Goal: Information Seeking & Learning: Compare options

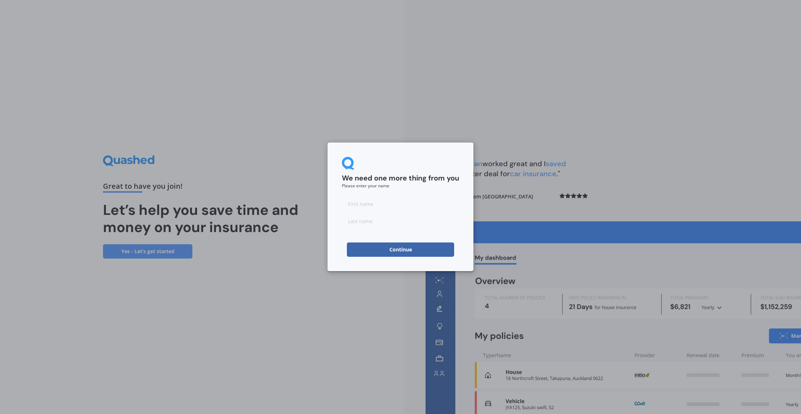
click at [388, 206] on input at bounding box center [400, 203] width 117 height 14
type input "[PERSON_NAME]"
click at [386, 249] on button "Continue" at bounding box center [400, 249] width 107 height 14
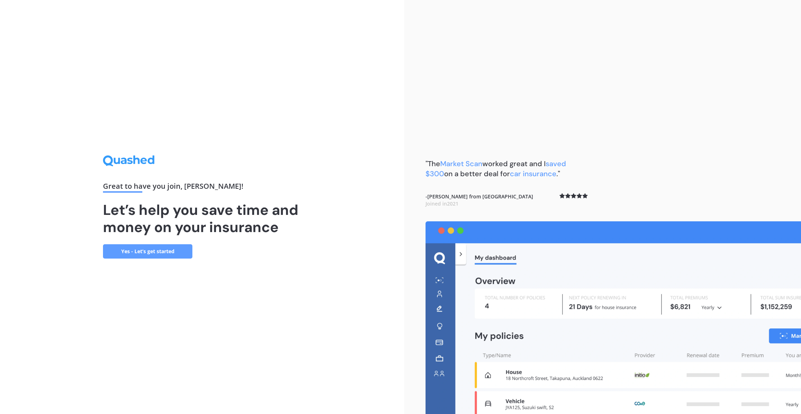
click at [155, 252] on link "Yes - Let’s get started" at bounding box center [147, 251] width 89 height 14
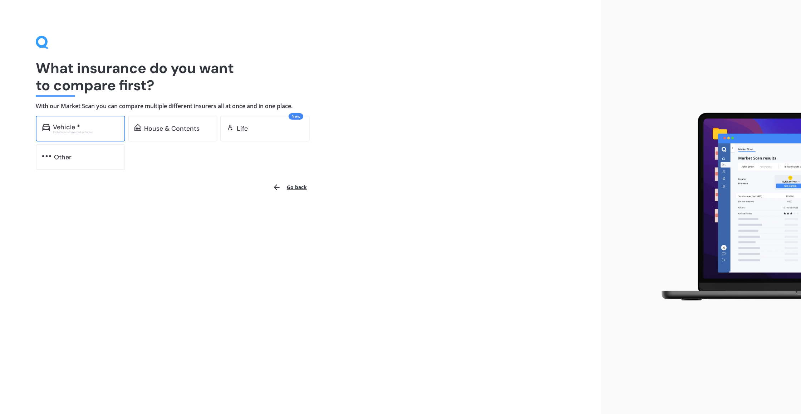
click at [97, 128] on div "Vehicle *" at bounding box center [86, 126] width 66 height 7
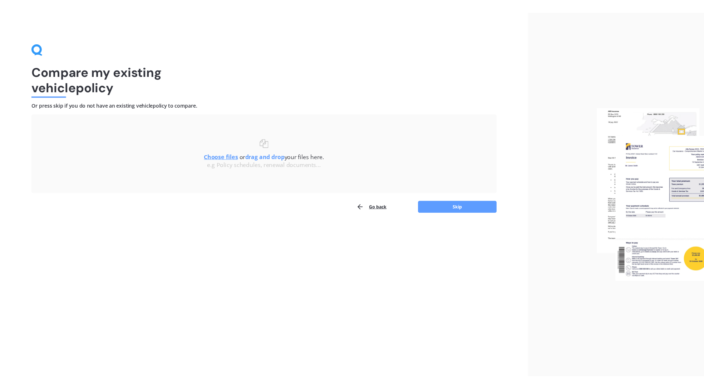
scroll to position [1, 0]
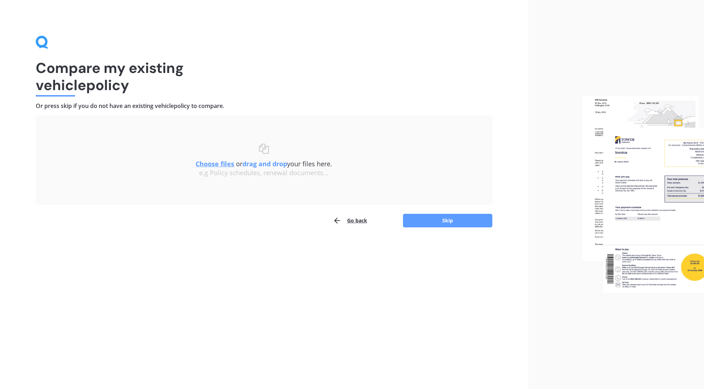
click at [221, 162] on u "Choose files" at bounding box center [215, 164] width 39 height 9
click at [218, 163] on u "Choose files" at bounding box center [215, 164] width 39 height 9
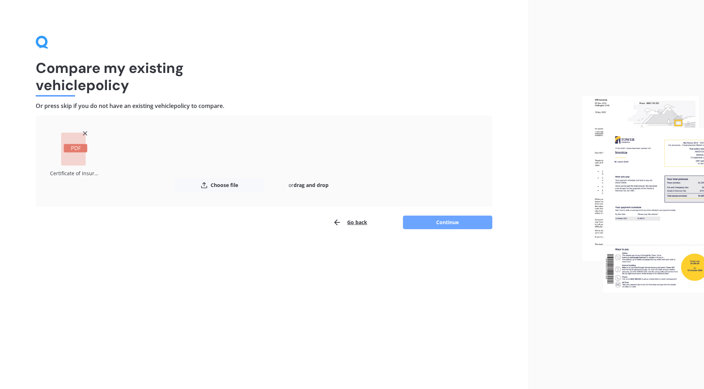
click at [446, 224] on button "Continue" at bounding box center [447, 223] width 89 height 14
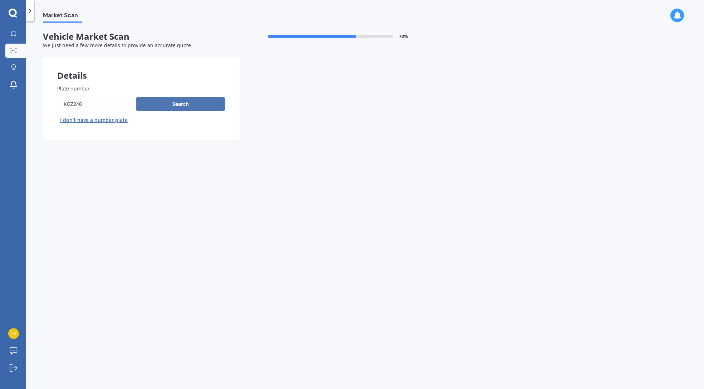
click at [184, 103] on button "Search" at bounding box center [180, 104] width 89 height 14
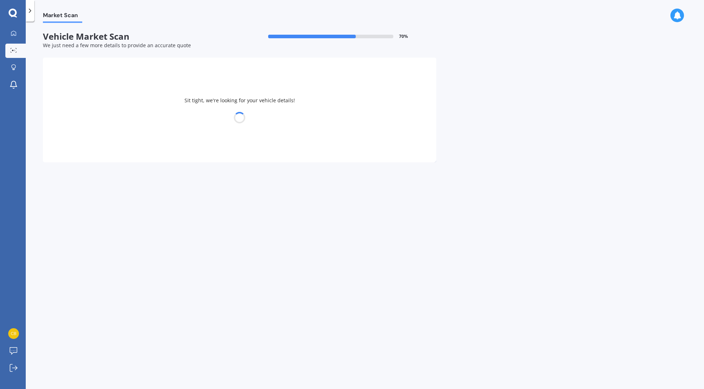
select select "DODGE"
select select "JOURNEY"
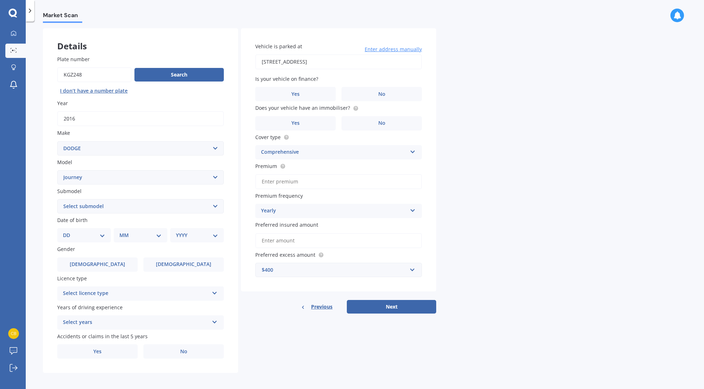
select select "RT PETROL 2.7L 6A"
select select "28"
select select "01"
select select "1980"
drag, startPoint x: 169, startPoint y: 259, endPoint x: 171, endPoint y: 262, distance: 4.2
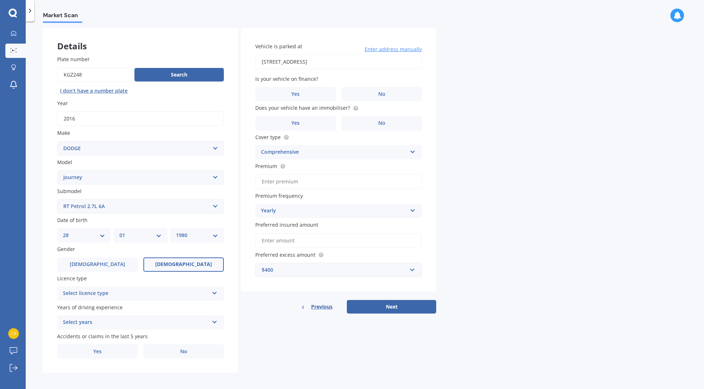
click at [169, 259] on label "[DEMOGRAPHIC_DATA]" at bounding box center [183, 265] width 80 height 14
click at [0, 0] on input "[DEMOGRAPHIC_DATA]" at bounding box center [0, 0] width 0 height 0
click at [216, 291] on icon at bounding box center [215, 291] width 6 height 5
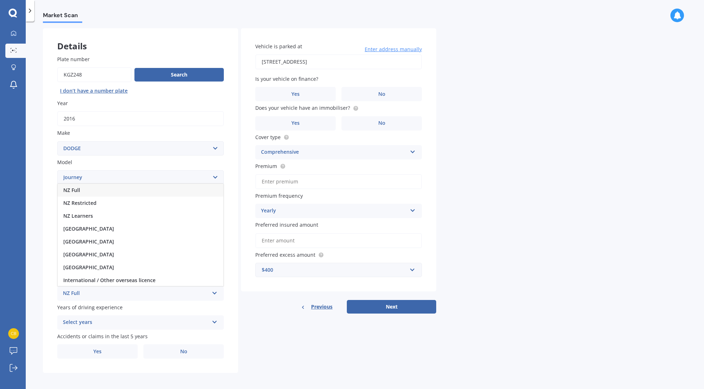
scroll to position [1, 0]
click at [141, 190] on div "NZ Full" at bounding box center [141, 189] width 166 height 13
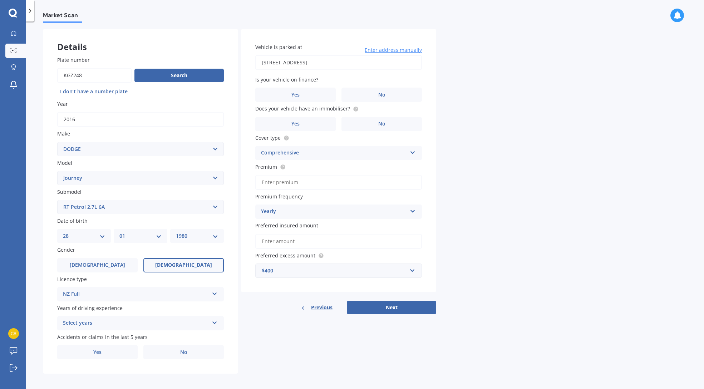
scroll to position [29, 0]
click at [216, 321] on icon at bounding box center [215, 320] width 6 height 5
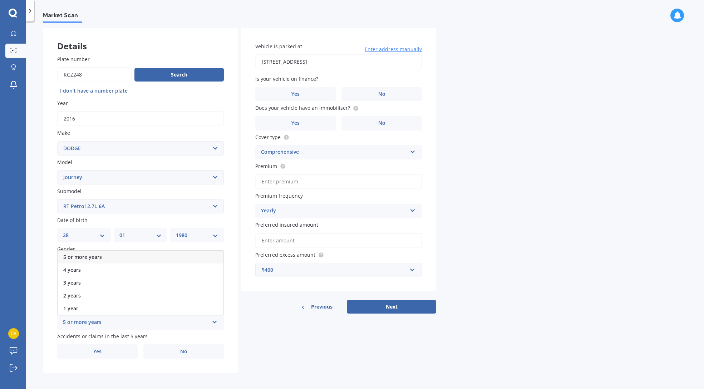
click at [204, 255] on div "5 or more years" at bounding box center [141, 257] width 166 height 13
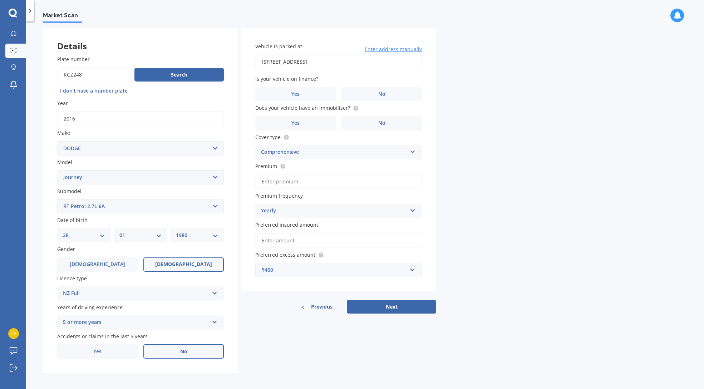
click at [192, 351] on label "No" at bounding box center [183, 352] width 80 height 14
click at [0, 0] on input "No" at bounding box center [0, 0] width 0 height 0
click at [399, 94] on label "No" at bounding box center [382, 94] width 80 height 14
click at [0, 0] on input "No" at bounding box center [0, 0] width 0 height 0
click at [323, 119] on label "Yes" at bounding box center [295, 123] width 80 height 14
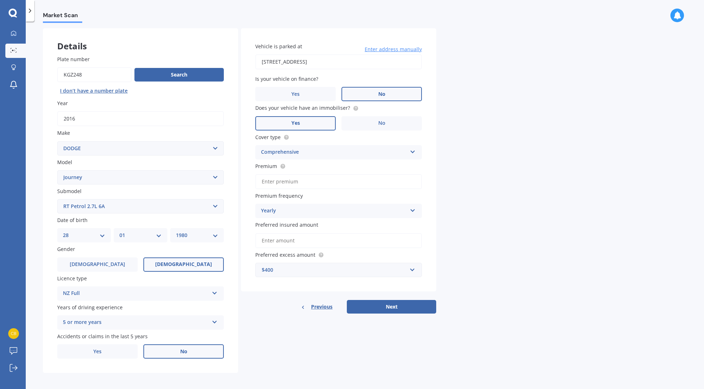
click at [0, 0] on input "Yes" at bounding box center [0, 0] width 0 height 0
click at [413, 150] on icon at bounding box center [413, 150] width 6 height 5
click at [305, 181] on input "Premium" at bounding box center [338, 181] width 167 height 15
click at [415, 208] on icon at bounding box center [413, 209] width 6 height 5
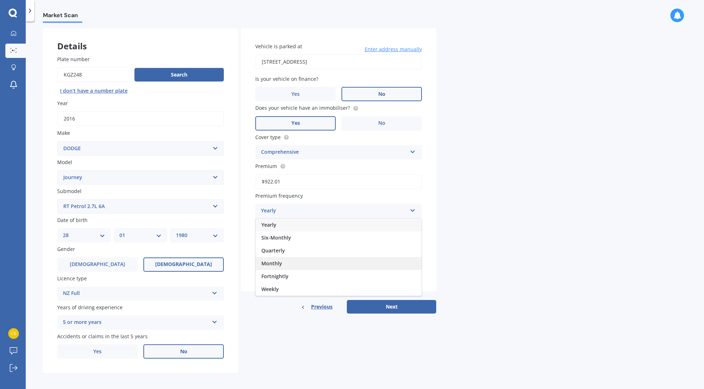
click at [407, 259] on div "Monthly" at bounding box center [339, 263] width 166 height 13
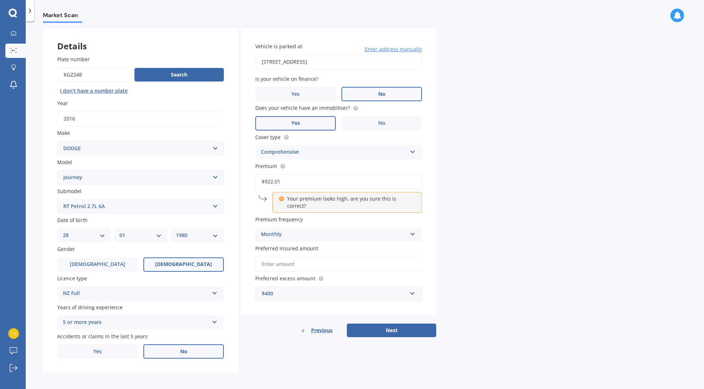
click at [293, 180] on input "$922.01" at bounding box center [338, 181] width 167 height 15
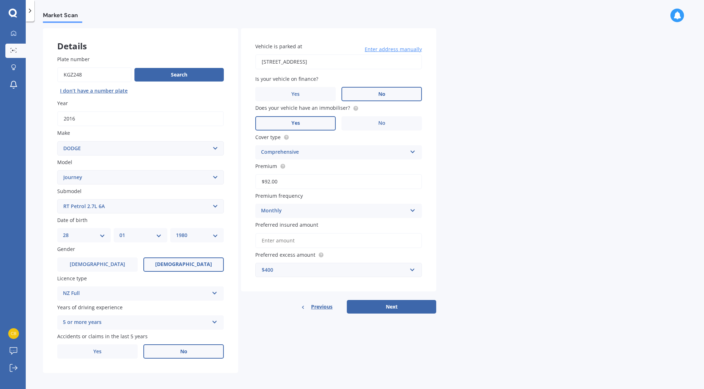
type input "$9.00"
type input "$76.85"
click at [412, 268] on input "text" at bounding box center [336, 270] width 160 height 14
click at [401, 306] on div "$500" at bounding box center [339, 309] width 166 height 13
click at [402, 312] on button "Next" at bounding box center [391, 315] width 89 height 14
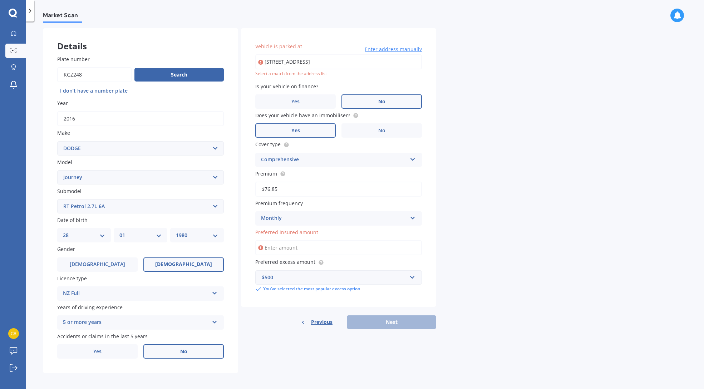
click at [261, 246] on icon at bounding box center [260, 247] width 5 height 7
click at [284, 243] on input "Preferred insured amount" at bounding box center [338, 247] width 167 height 15
click at [339, 63] on input "[STREET_ADDRESS]" at bounding box center [338, 61] width 167 height 15
type input "[STREET_ADDRESS]"
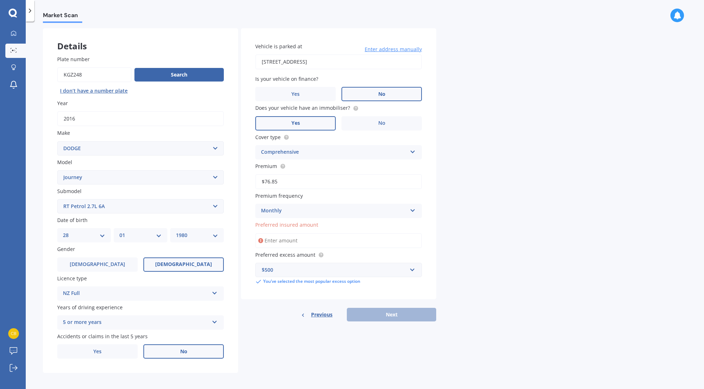
click at [282, 239] on input "Preferred insured amount" at bounding box center [338, 240] width 167 height 15
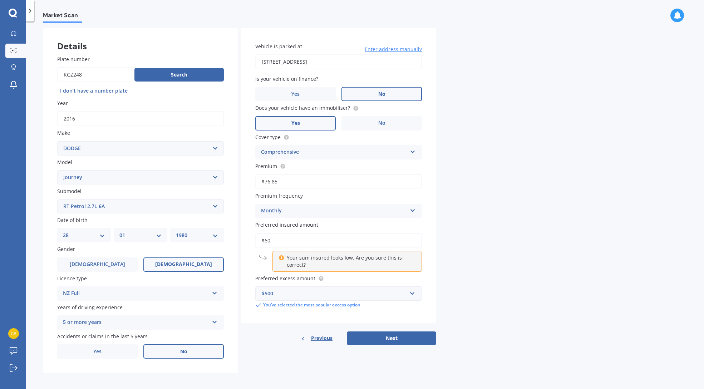
type input "$6"
type input "$25,000"
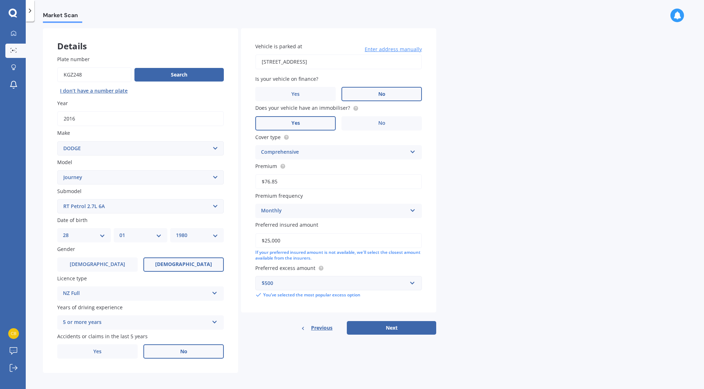
click at [390, 326] on button "Next" at bounding box center [391, 328] width 89 height 14
select select "28"
select select "01"
select select "1980"
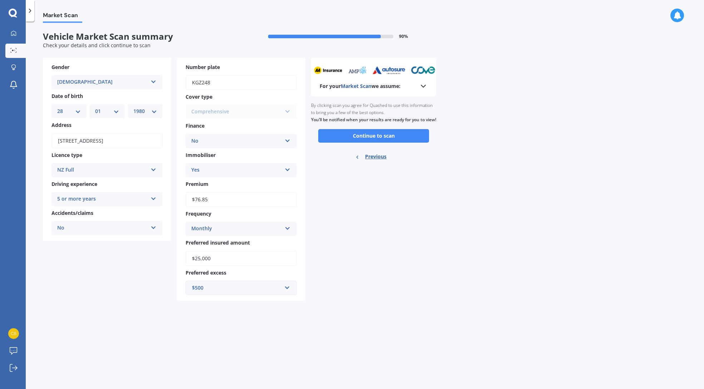
click at [228, 254] on input "$25,000" at bounding box center [241, 258] width 111 height 15
type input "$2"
type input "$16,000"
click at [370, 142] on button "Continue to scan" at bounding box center [373, 136] width 111 height 14
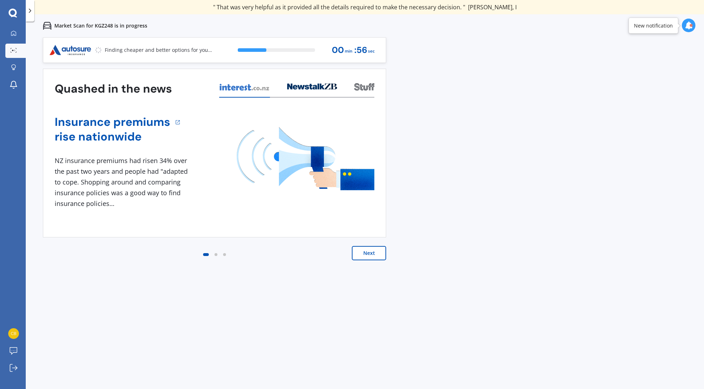
click at [215, 255] on div at bounding box center [216, 254] width 3 height 3
click at [371, 253] on button "Next" at bounding box center [369, 253] width 34 height 14
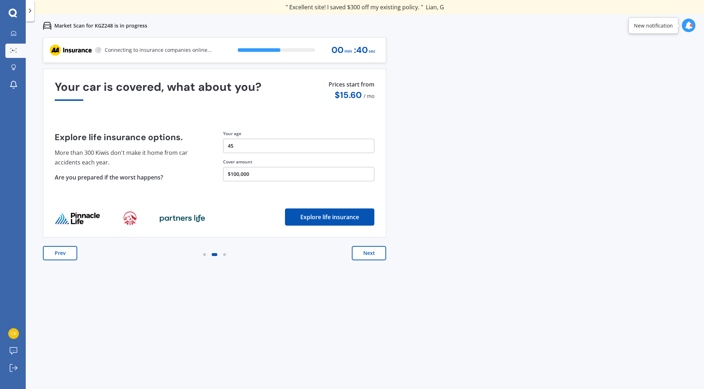
click at [371, 253] on button "Next" at bounding box center [369, 253] width 34 height 14
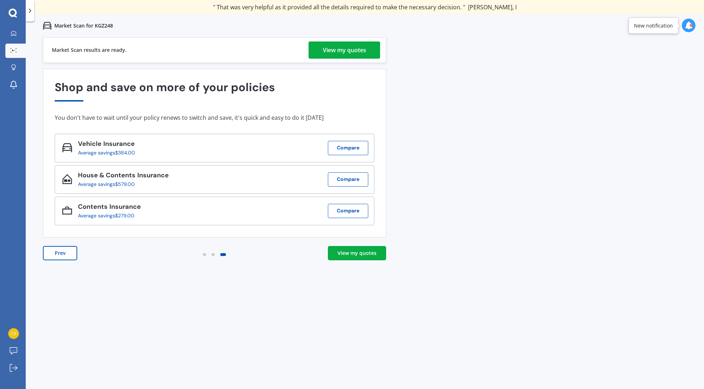
click at [357, 251] on div "View my quotes" at bounding box center [357, 253] width 39 height 7
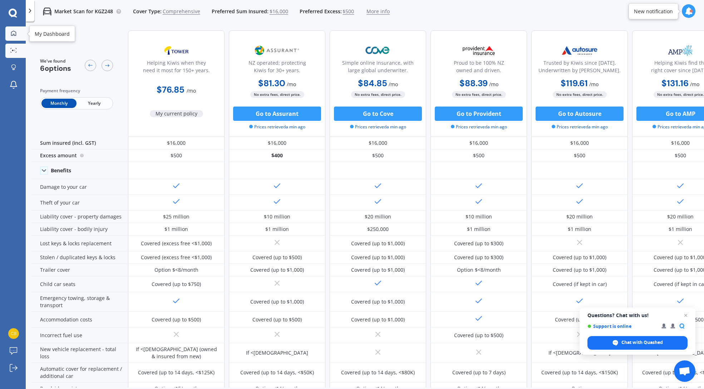
click at [16, 33] on icon at bounding box center [13, 32] width 5 height 5
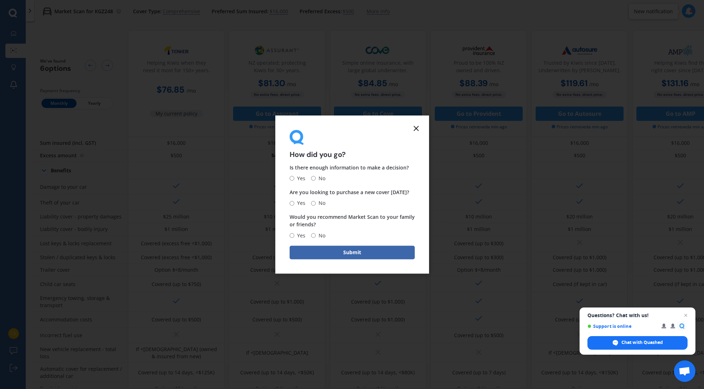
click at [291, 179] on input "Yes" at bounding box center [292, 178] width 5 height 5
radio input "true"
click at [311, 202] on input "No" at bounding box center [313, 203] width 5 height 5
radio input "true"
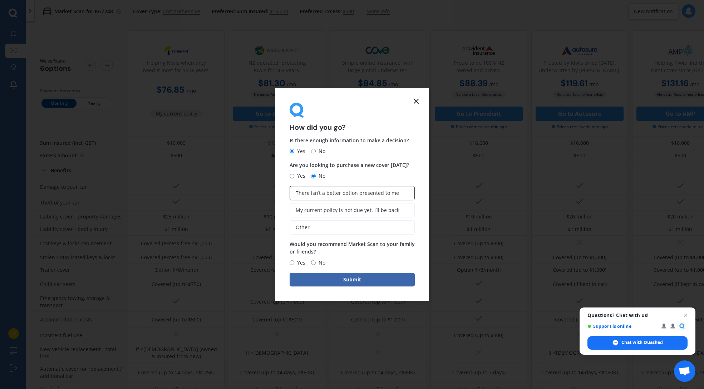
click at [325, 192] on span "There isn’t a better option presented to me" at bounding box center [347, 193] width 103 height 6
click at [0, 0] on input "There isn’t a better option presented to me" at bounding box center [0, 0] width 0 height 0
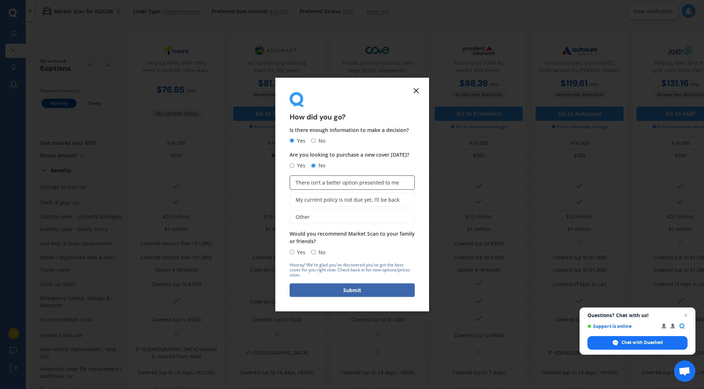
click at [343, 181] on span "There isn’t a better option presented to me" at bounding box center [347, 183] width 103 height 6
click at [0, 0] on input "There isn’t a better option presented to me" at bounding box center [0, 0] width 0 height 0
click at [293, 253] on input "Yes" at bounding box center [292, 252] width 5 height 5
radio input "true"
click at [360, 287] on button "Submit" at bounding box center [352, 290] width 125 height 14
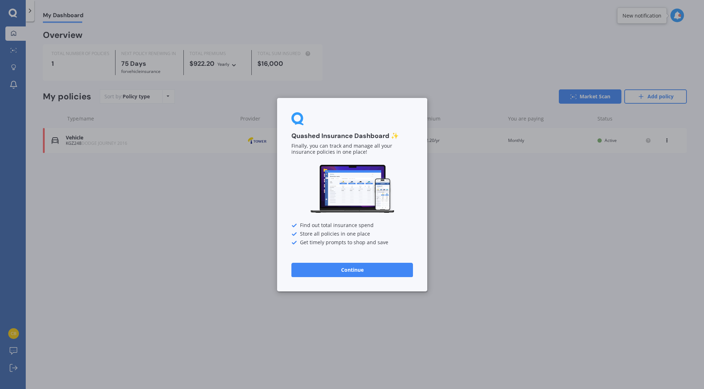
click at [349, 265] on button "Continue" at bounding box center [353, 270] width 122 height 14
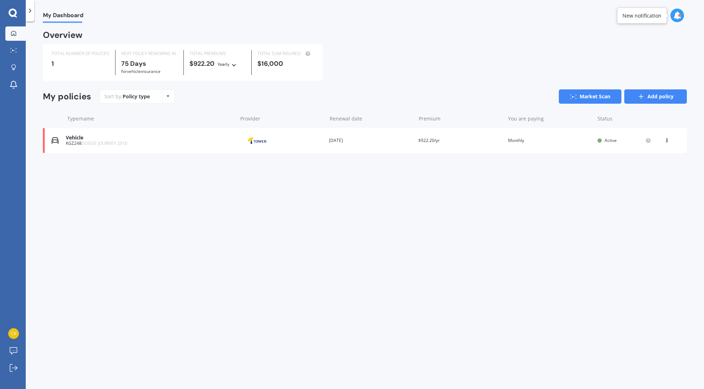
click at [656, 96] on link "Add policy" at bounding box center [656, 96] width 63 height 14
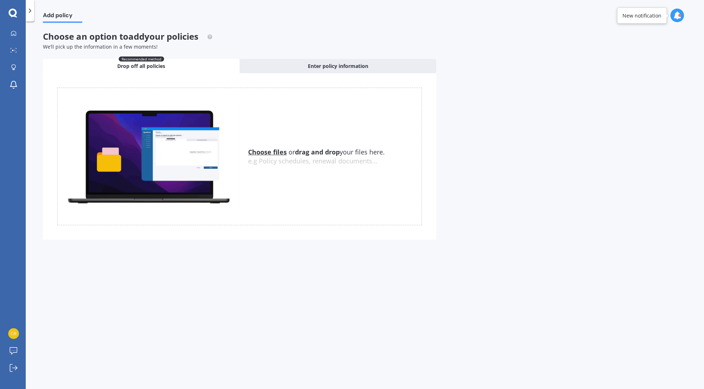
click at [266, 153] on u "Choose files" at bounding box center [267, 152] width 39 height 9
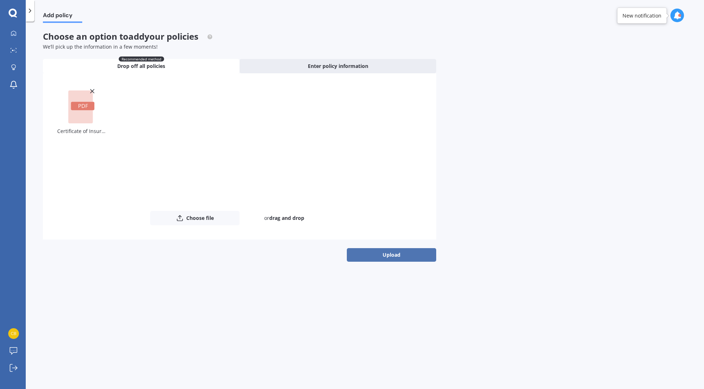
click at [399, 251] on button "Upload" at bounding box center [391, 255] width 89 height 14
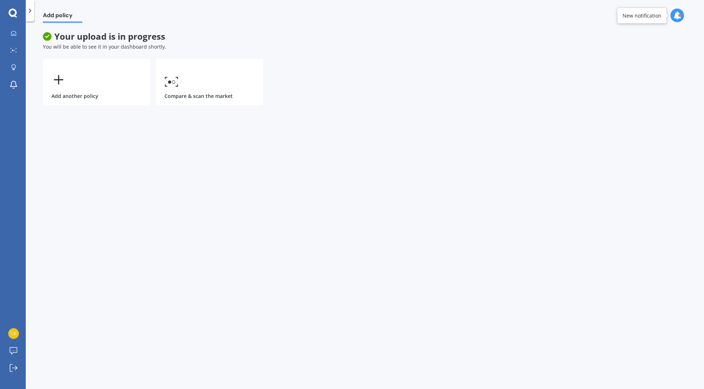
click at [28, 13] on icon at bounding box center [29, 10] width 7 height 7
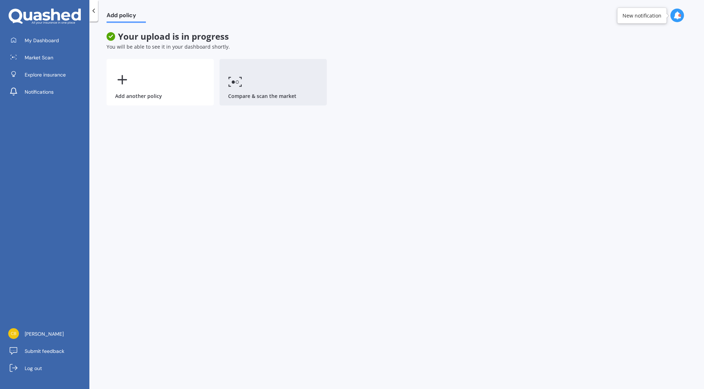
click at [254, 90] on link "Compare & scan the market" at bounding box center [273, 82] width 107 height 47
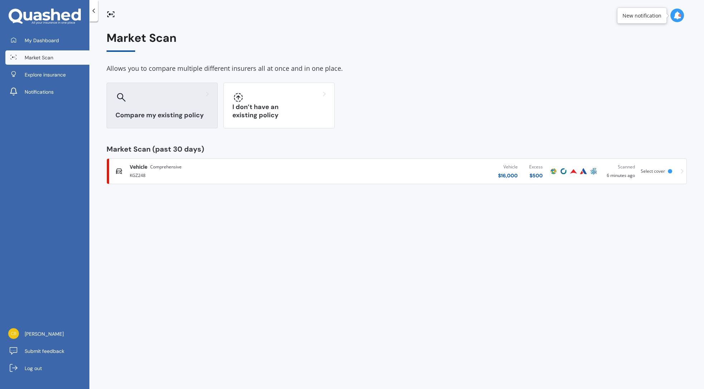
scroll to position [0, 0]
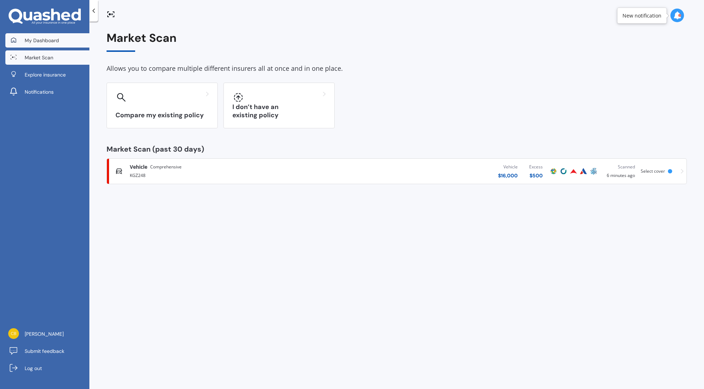
click at [44, 40] on span "My Dashboard" at bounding box center [42, 40] width 34 height 7
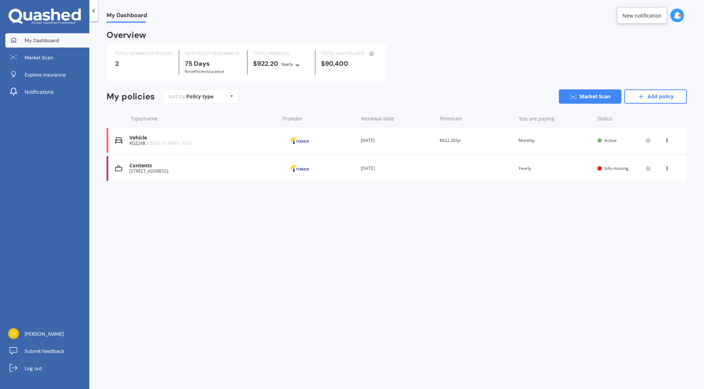
click at [617, 165] on span "Info missing" at bounding box center [617, 168] width 24 height 6
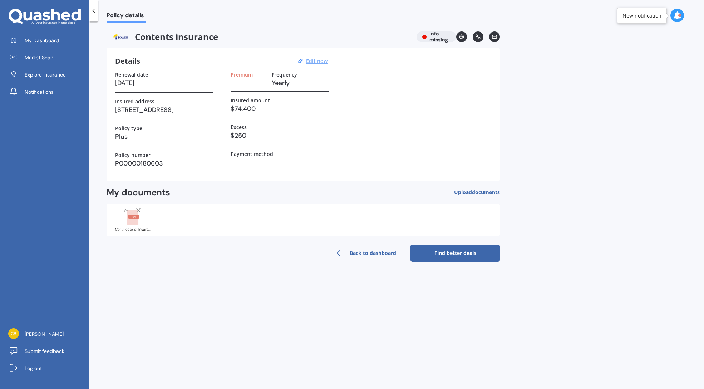
scroll to position [0, 0]
click at [244, 73] on label "Premium" at bounding box center [242, 75] width 22 height 6
click at [278, 72] on label "Frequency" at bounding box center [284, 75] width 25 height 6
click at [318, 59] on u "Edit now" at bounding box center [316, 61] width 21 height 7
select select "02"
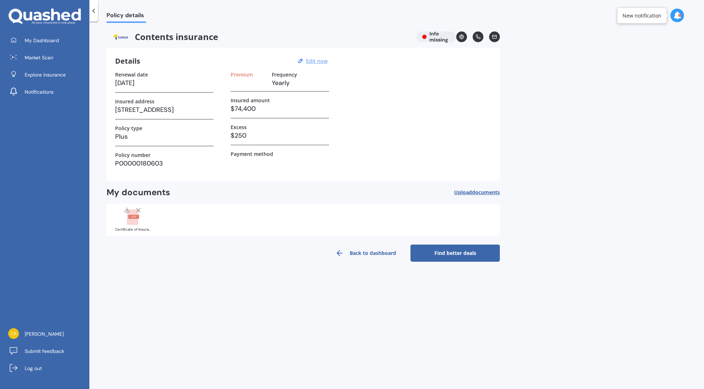
select select "02"
select select "2026"
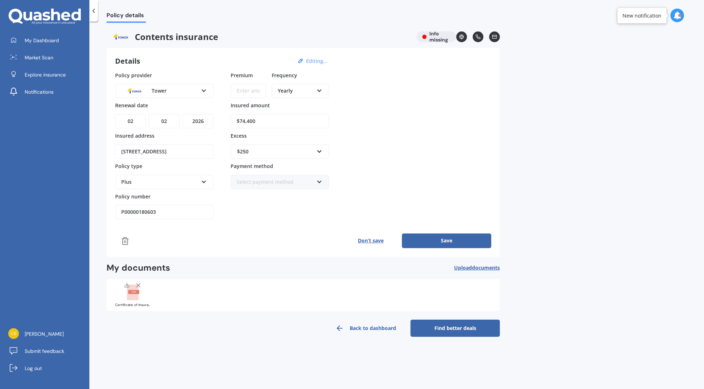
scroll to position [0, 0]
click at [248, 93] on input "Premium" at bounding box center [248, 91] width 35 height 14
type input "$70.19"
click at [322, 89] on icon at bounding box center [320, 89] width 6 height 5
click at [304, 143] on div "Monthly" at bounding box center [301, 143] width 56 height 13
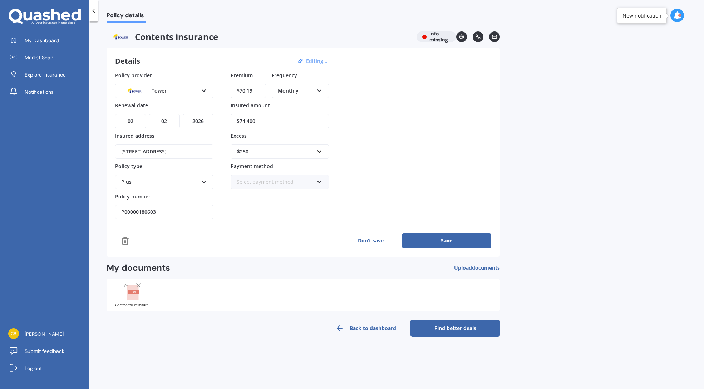
scroll to position [0, 0]
click at [321, 181] on icon at bounding box center [320, 180] width 6 height 5
click at [311, 195] on div "Direct debit - bank account" at bounding box center [279, 195] width 97 height 13
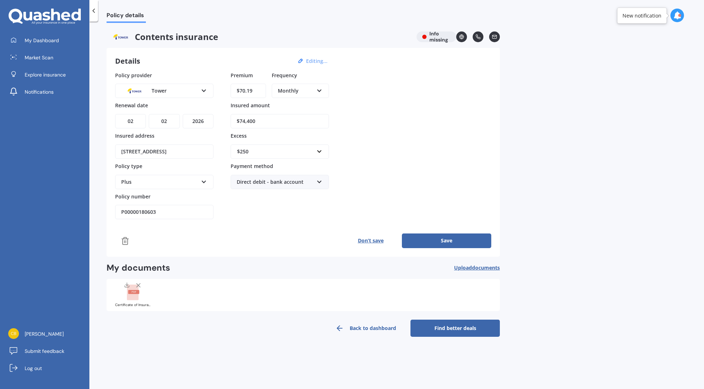
click at [426, 235] on button "Save" at bounding box center [446, 241] width 89 height 14
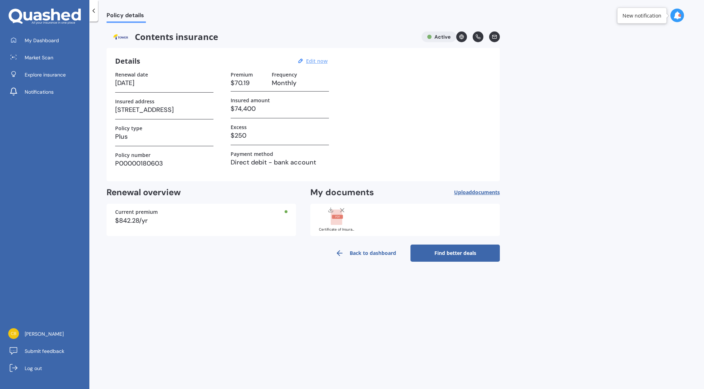
click at [455, 254] on link "Find better deals" at bounding box center [455, 253] width 89 height 17
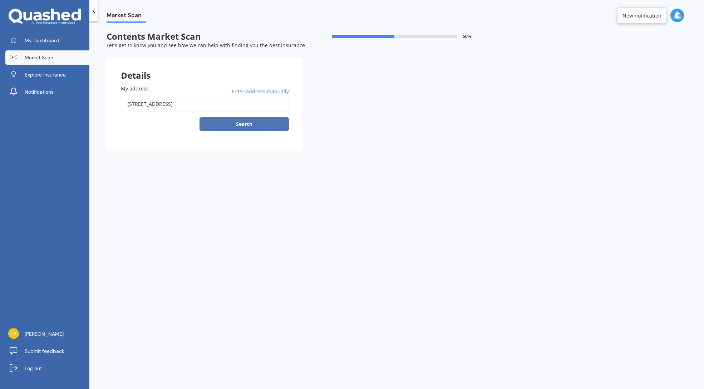
click at [245, 120] on button "Search" at bounding box center [244, 124] width 89 height 14
type input "[STREET_ADDRESS]"
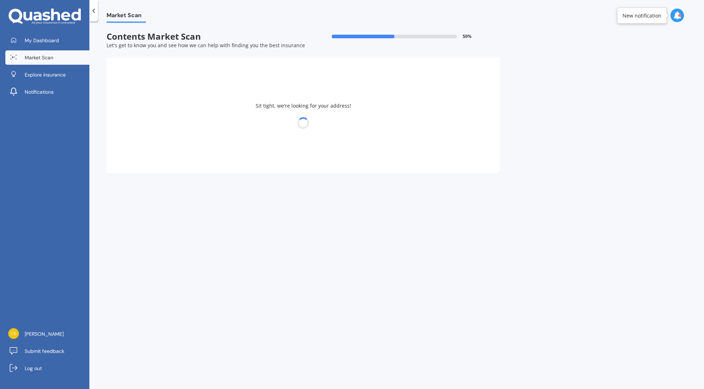
select select "28"
select select "01"
select select "1980"
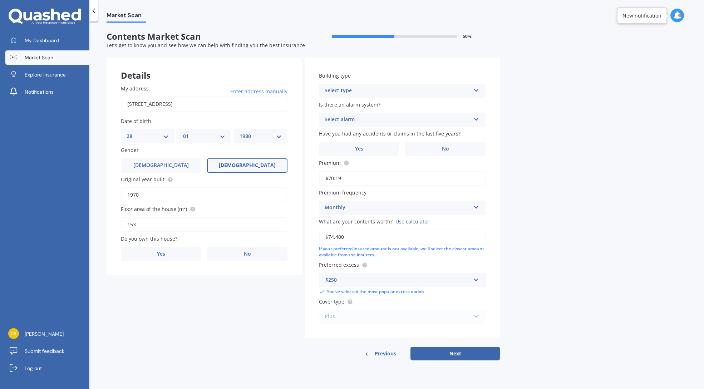
drag, startPoint x: 187, startPoint y: 248, endPoint x: 247, endPoint y: 230, distance: 62.8
click at [187, 248] on label "Yes" at bounding box center [161, 254] width 80 height 14
click at [0, 0] on input "Yes" at bounding box center [0, 0] width 0 height 0
click at [477, 90] on icon at bounding box center [477, 89] width 6 height 5
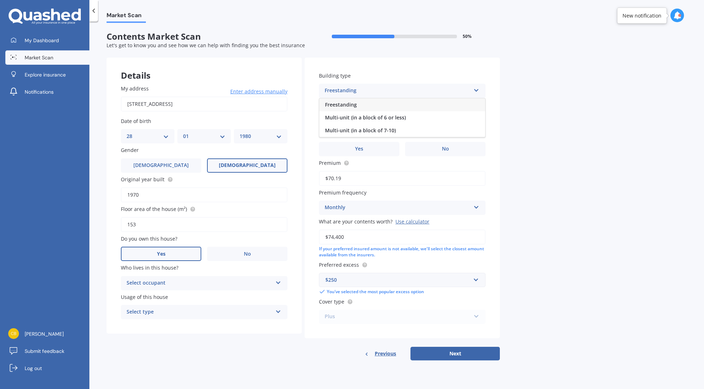
click at [361, 107] on div "Freestanding" at bounding box center [402, 104] width 166 height 13
click at [477, 118] on icon at bounding box center [477, 118] width 6 height 5
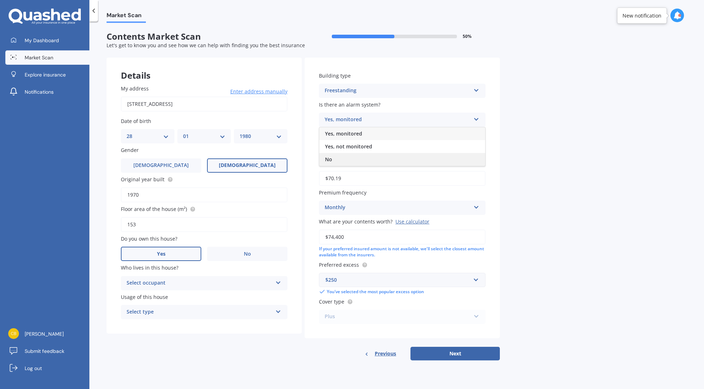
click at [463, 156] on div "No" at bounding box center [402, 159] width 166 height 13
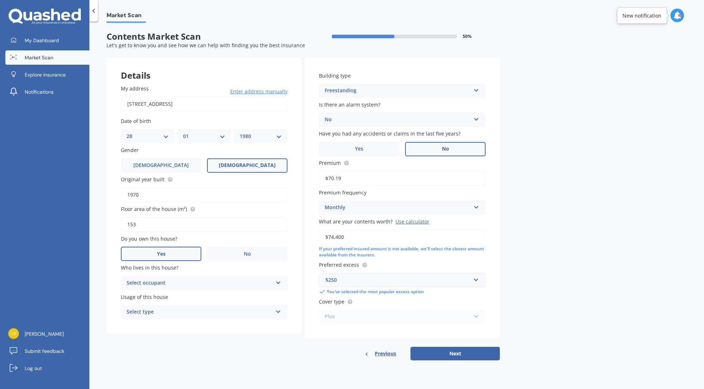
click at [451, 149] on label "No" at bounding box center [445, 149] width 80 height 14
click at [0, 0] on input "No" at bounding box center [0, 0] width 0 height 0
click at [478, 314] on div "Plus Standard Plus Premium" at bounding box center [402, 317] width 167 height 14
click at [463, 352] on button "Next" at bounding box center [455, 354] width 89 height 14
click at [280, 281] on icon at bounding box center [278, 281] width 6 height 5
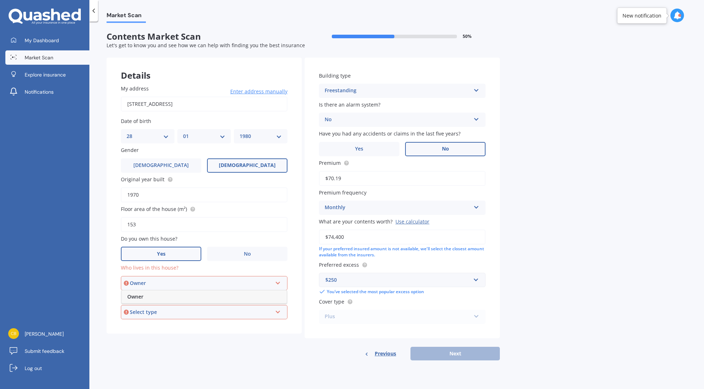
click at [272, 293] on div "Owner" at bounding box center [204, 296] width 165 height 13
click at [279, 309] on icon at bounding box center [278, 310] width 6 height 5
click at [278, 319] on div "Permanent" at bounding box center [204, 325] width 165 height 13
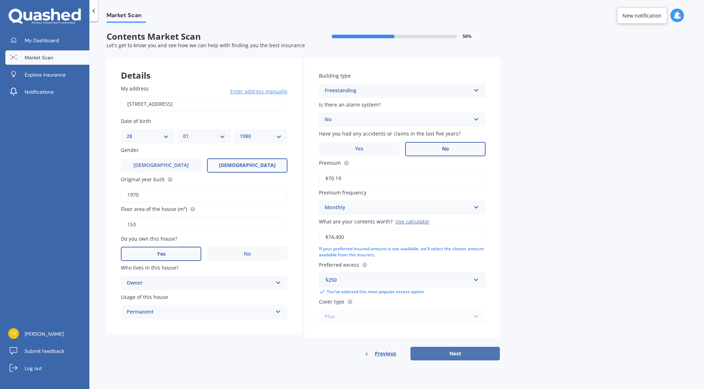
click at [441, 347] on button "Next" at bounding box center [455, 354] width 89 height 14
select select "28"
select select "01"
select select "1980"
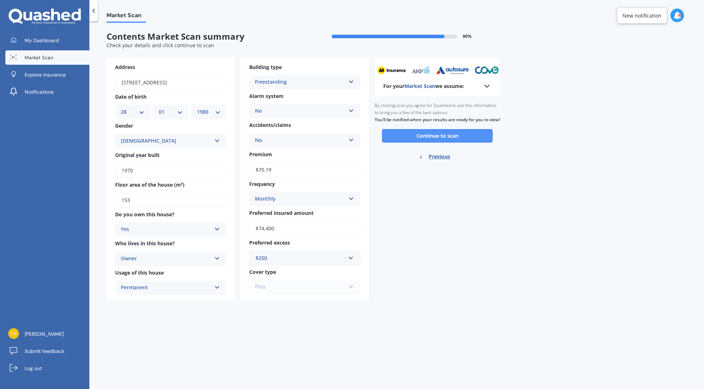
click at [436, 135] on button "Continue to scan" at bounding box center [437, 136] width 111 height 14
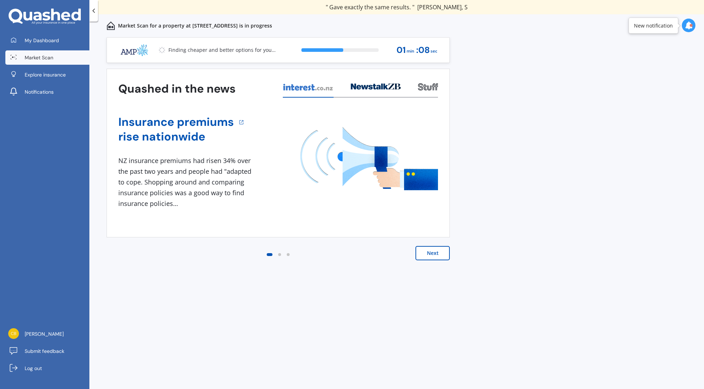
click at [431, 253] on button "Next" at bounding box center [433, 253] width 34 height 14
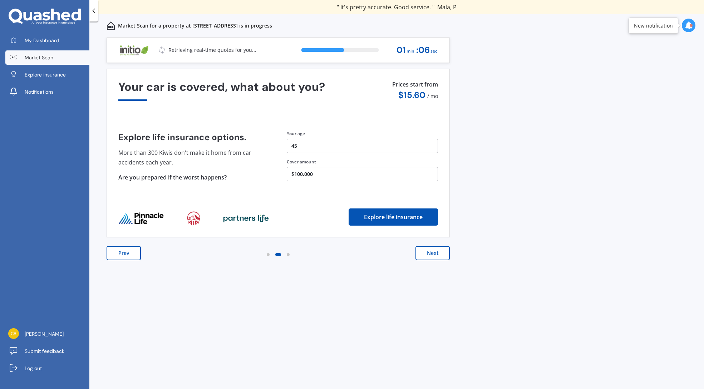
click at [431, 253] on button "Next" at bounding box center [433, 253] width 34 height 14
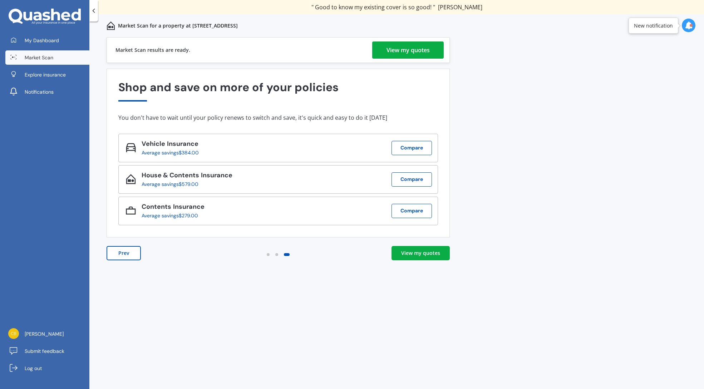
click at [425, 255] on div "View my quotes" at bounding box center [420, 253] width 39 height 7
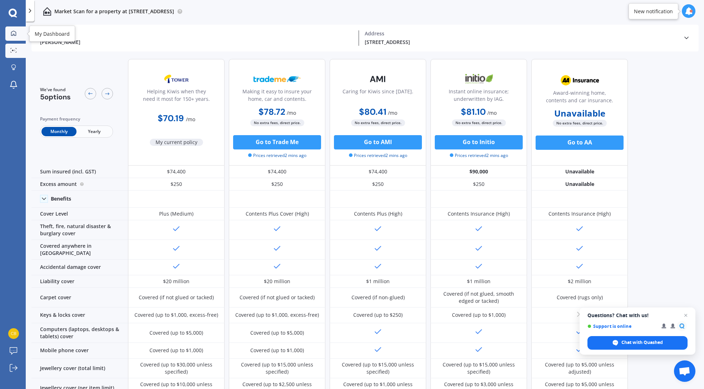
click at [16, 34] on div at bounding box center [13, 33] width 11 height 6
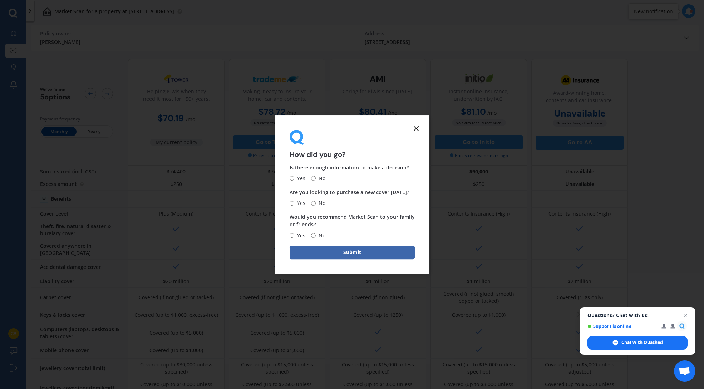
click at [291, 179] on input "Yes" at bounding box center [292, 178] width 5 height 5
radio input "true"
click at [314, 203] on input "No" at bounding box center [313, 203] width 5 height 5
radio input "true"
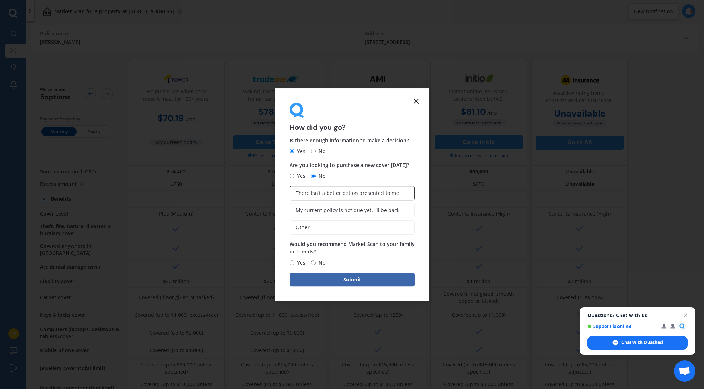
click at [328, 196] on span "There isn’t a better option presented to me" at bounding box center [347, 193] width 103 height 6
click at [0, 0] on input "There isn’t a better option presented to me" at bounding box center [0, 0] width 0 height 0
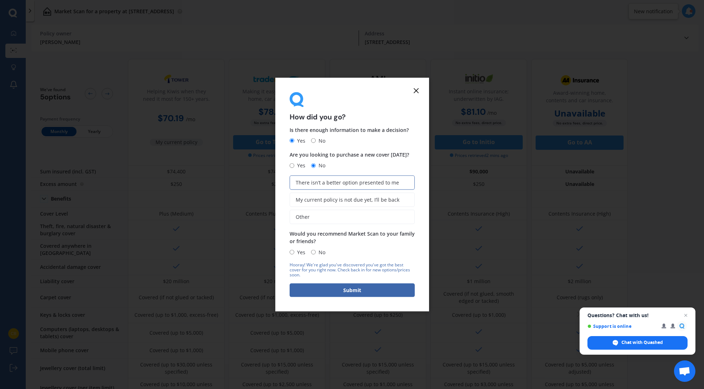
drag, startPoint x: 293, startPoint y: 252, endPoint x: 308, endPoint y: 261, distance: 17.2
click at [293, 252] on input "Yes" at bounding box center [292, 252] width 5 height 5
radio input "true"
click at [383, 291] on button "Submit" at bounding box center [352, 290] width 125 height 14
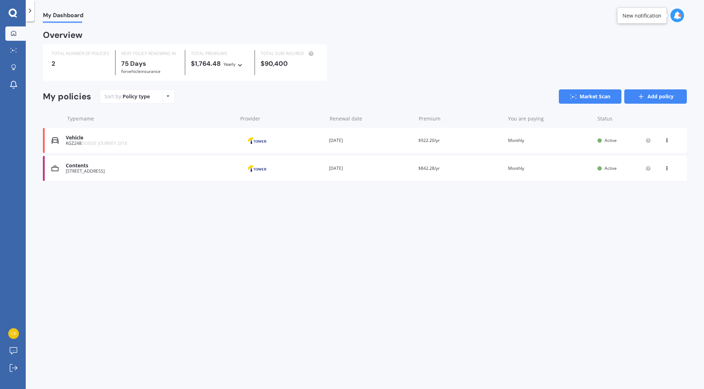
click at [648, 93] on link "Add policy" at bounding box center [656, 96] width 63 height 14
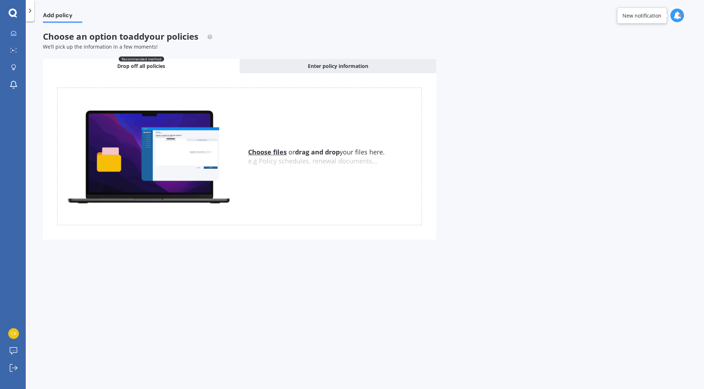
click at [272, 151] on u "Choose files" at bounding box center [267, 152] width 39 height 9
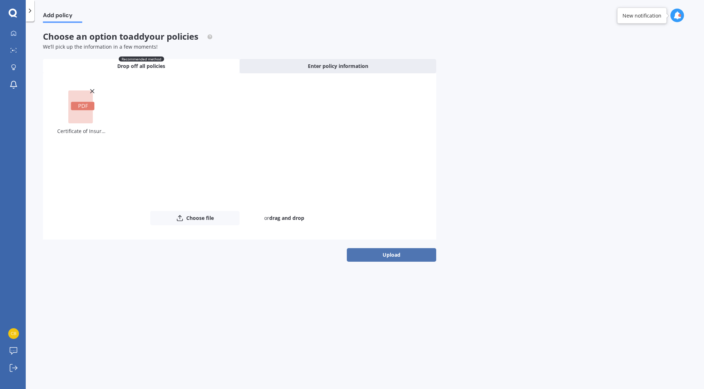
click at [418, 255] on button "Upload" at bounding box center [391, 255] width 89 height 14
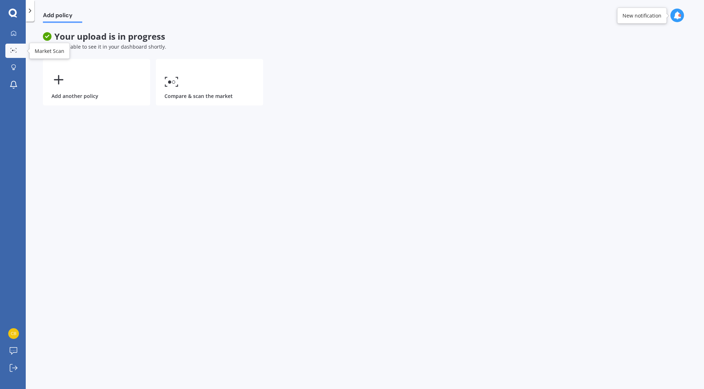
click at [14, 48] on icon at bounding box center [13, 50] width 6 height 5
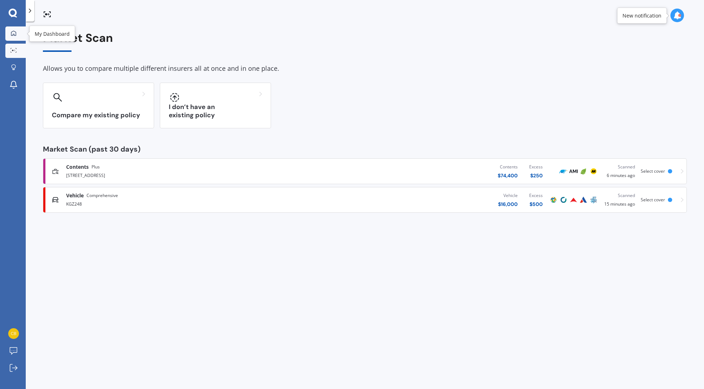
click at [20, 35] on link "My Dashboard" at bounding box center [15, 33] width 20 height 14
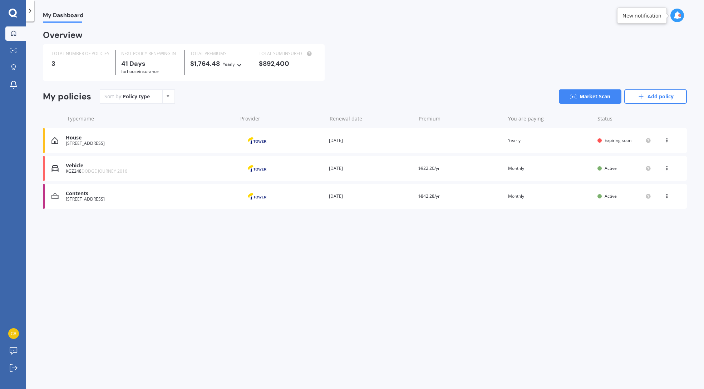
click at [338, 141] on div "Renewal date [DATE]" at bounding box center [371, 140] width 84 height 7
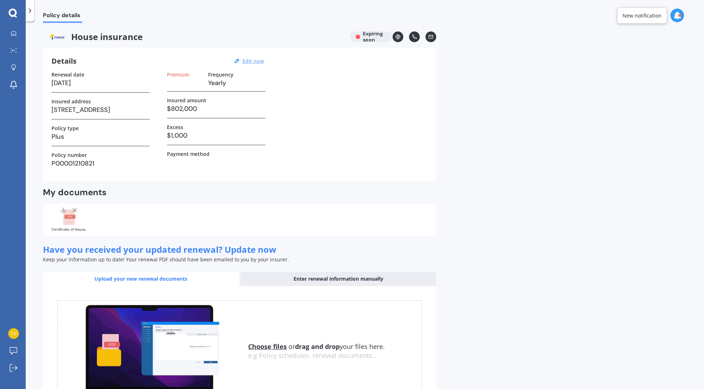
click at [246, 62] on u "Edit now" at bounding box center [253, 61] width 21 height 7
select select "30"
select select "09"
select select "2025"
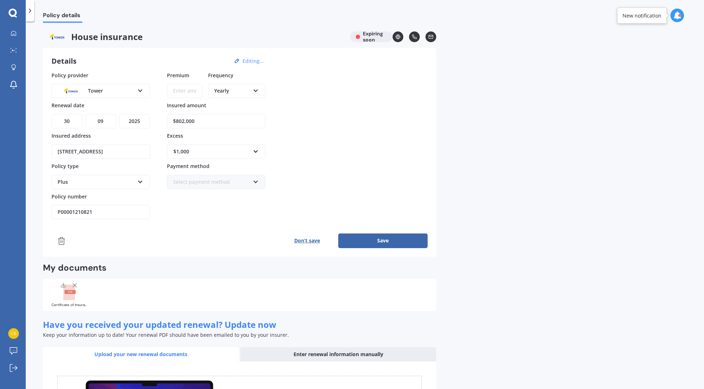
click at [189, 93] on input "Premium" at bounding box center [184, 91] width 35 height 14
type input "$211.48"
click at [255, 91] on icon at bounding box center [256, 89] width 6 height 5
click at [234, 142] on div "Monthly" at bounding box center [237, 143] width 56 height 13
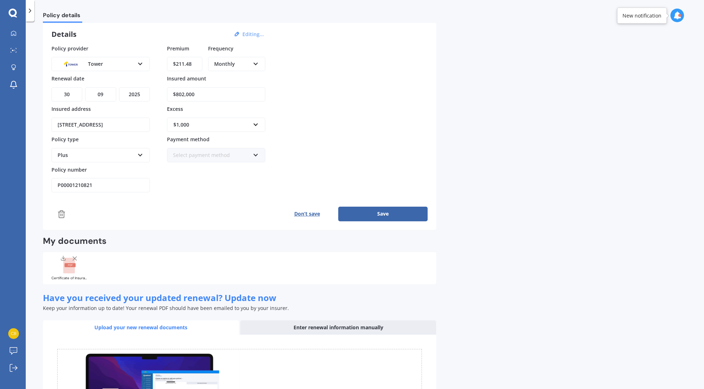
scroll to position [28, 0]
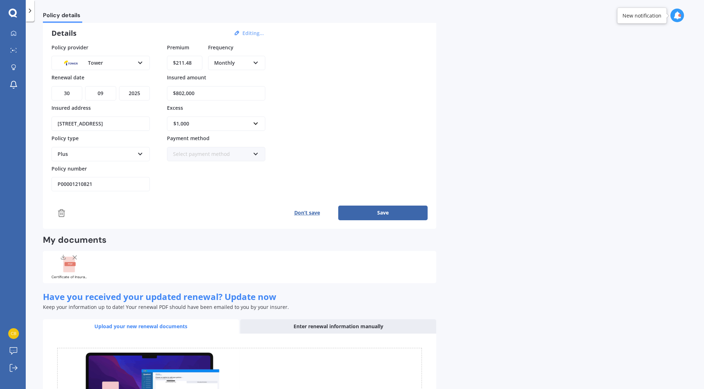
click at [256, 154] on icon at bounding box center [256, 152] width 6 height 5
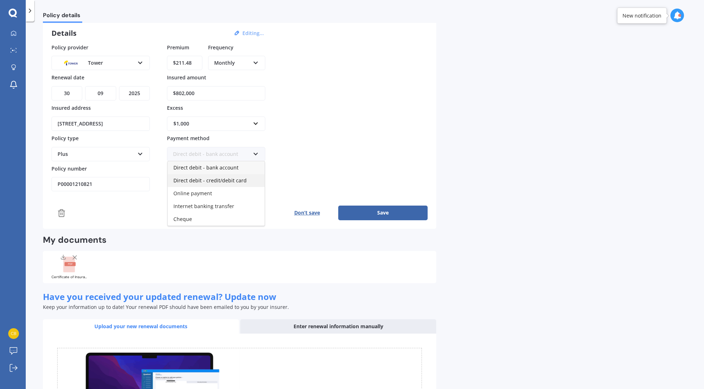
click at [250, 176] on div "Direct debit - credit/debit card" at bounding box center [216, 180] width 97 height 13
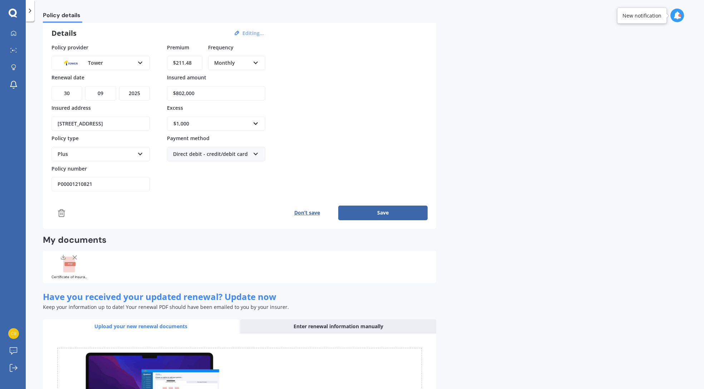
click at [381, 211] on button "Save" at bounding box center [382, 213] width 89 height 14
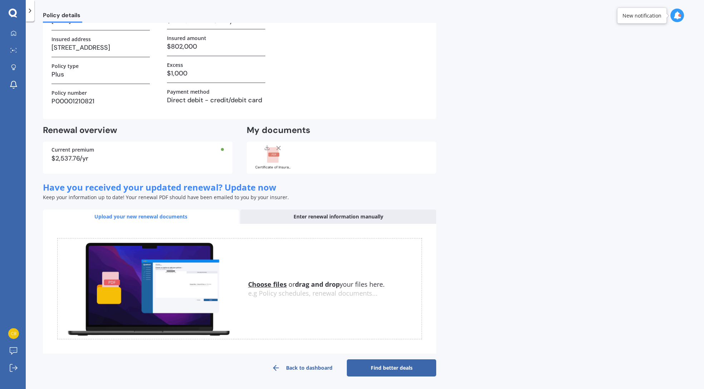
scroll to position [62, 0]
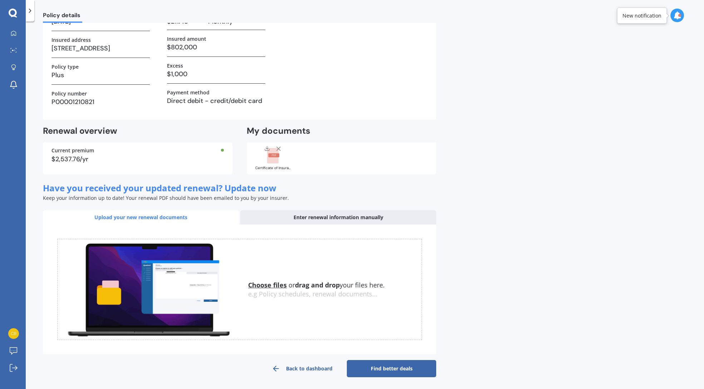
click at [392, 365] on link "Find better deals" at bounding box center [391, 368] width 89 height 17
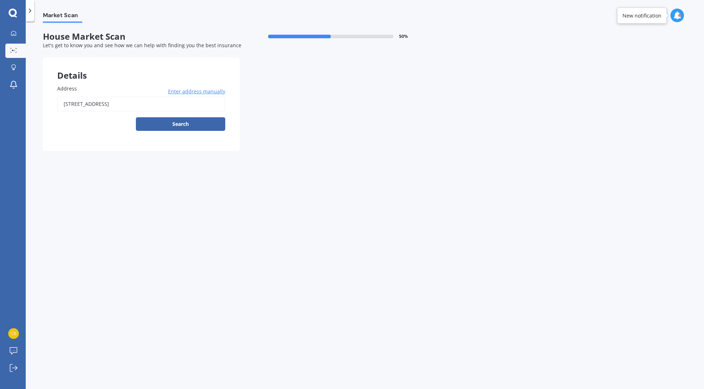
click at [677, 16] on icon at bounding box center [678, 15] width 8 height 8
click at [643, 134] on div "Market Scan House Market Scan 50 % Let's get to know you and see how we can hel…" at bounding box center [365, 207] width 679 height 368
click at [183, 103] on input "[STREET_ADDRESS]" at bounding box center [141, 104] width 168 height 15
type input "[STREET_ADDRESS]"
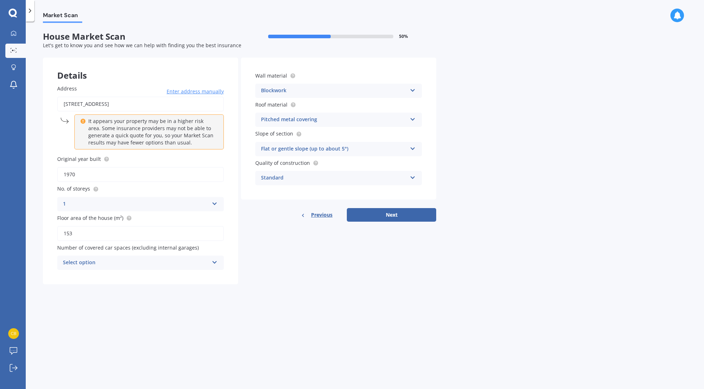
click at [219, 259] on div "Select option 0 1 2 3 4 5+" at bounding box center [140, 263] width 167 height 14
click at [199, 303] on div "2" at bounding box center [141, 302] width 166 height 13
click at [411, 90] on icon at bounding box center [413, 89] width 6 height 5
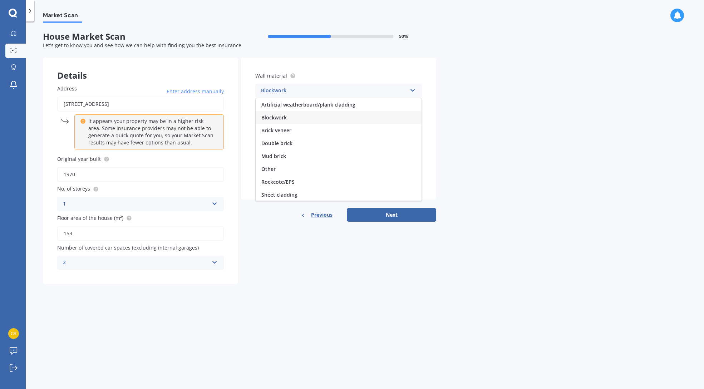
click at [265, 114] on span "Blockwork" at bounding box center [274, 117] width 25 height 7
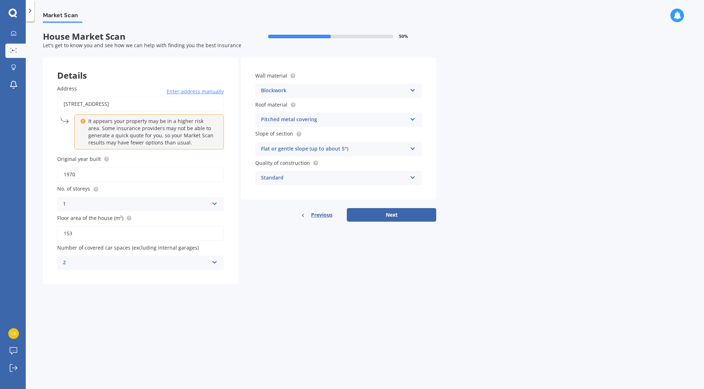
click at [415, 176] on icon at bounding box center [413, 176] width 6 height 5
click at [402, 210] on button "Next" at bounding box center [391, 215] width 89 height 14
select select "28"
select select "01"
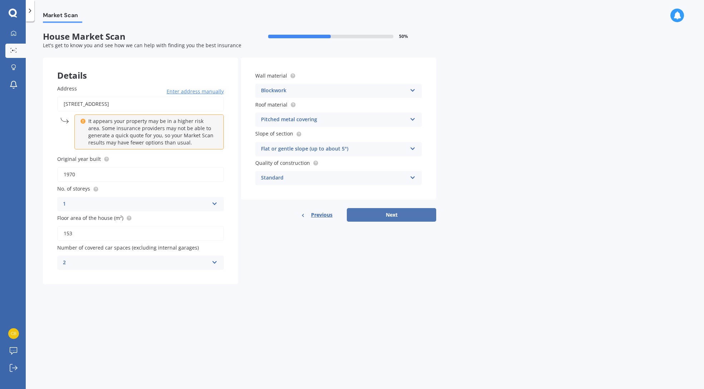
select select "1980"
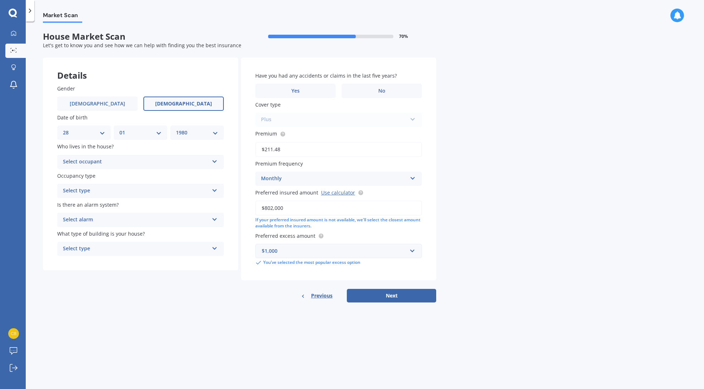
click at [216, 160] on icon at bounding box center [215, 160] width 6 height 5
click at [210, 175] on div "Owner" at bounding box center [141, 176] width 166 height 13
click at [215, 190] on icon at bounding box center [215, 189] width 6 height 5
click at [212, 205] on div "Permanent" at bounding box center [141, 205] width 166 height 13
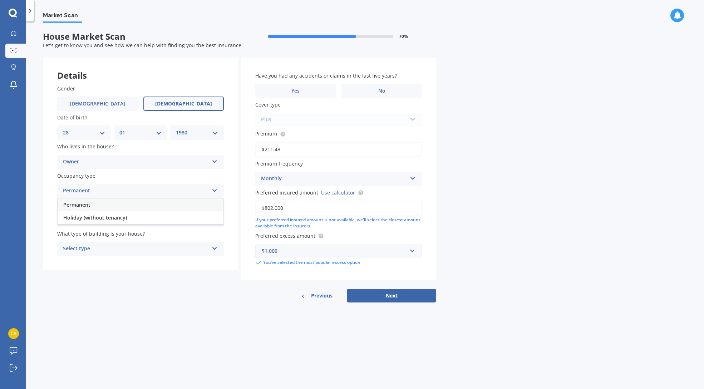
scroll to position [0, 0]
click at [214, 217] on icon at bounding box center [215, 218] width 6 height 5
click at [197, 257] on div "No" at bounding box center [141, 259] width 166 height 13
click at [214, 245] on icon at bounding box center [215, 247] width 6 height 5
click at [209, 259] on div "Freestanding" at bounding box center [141, 262] width 166 height 13
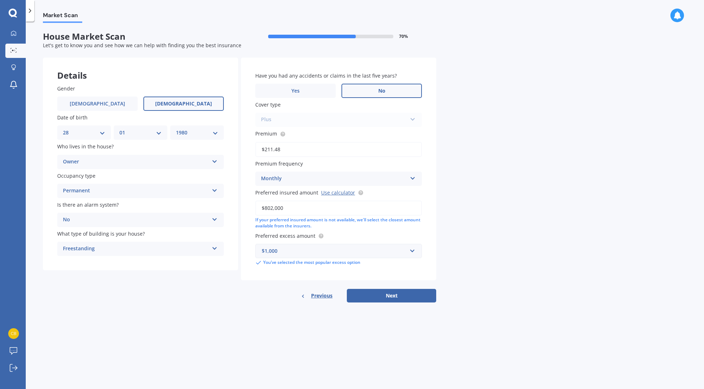
click at [363, 89] on label "No" at bounding box center [382, 91] width 80 height 14
click at [0, 0] on input "No" at bounding box center [0, 0] width 0 height 0
click at [397, 293] on button "Next" at bounding box center [391, 296] width 89 height 14
select select "28"
select select "01"
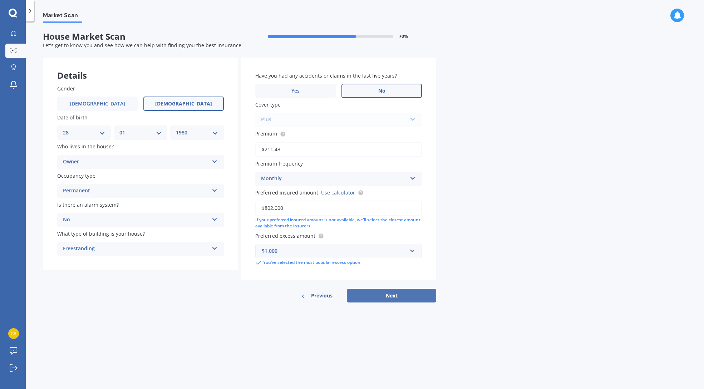
select select "1980"
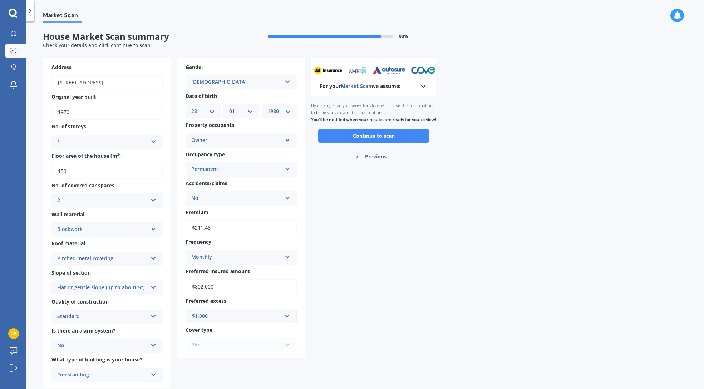
click at [386, 143] on button "Continue to scan" at bounding box center [373, 136] width 111 height 14
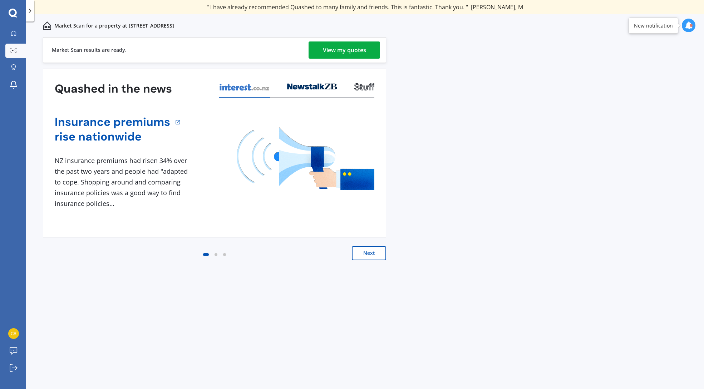
click at [346, 47] on div "View my quotes" at bounding box center [344, 49] width 43 height 17
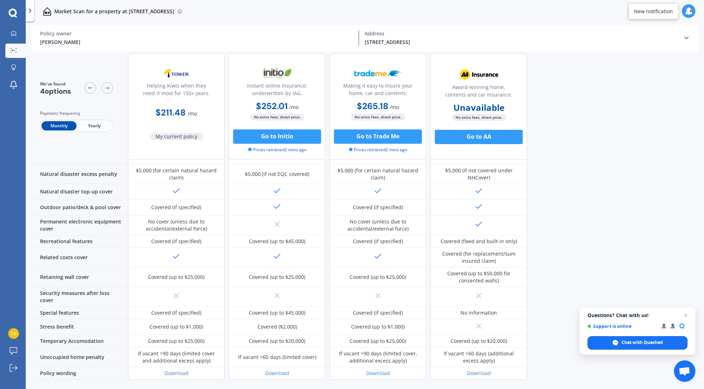
scroll to position [274, 0]
click at [15, 28] on link "My Dashboard" at bounding box center [15, 33] width 20 height 14
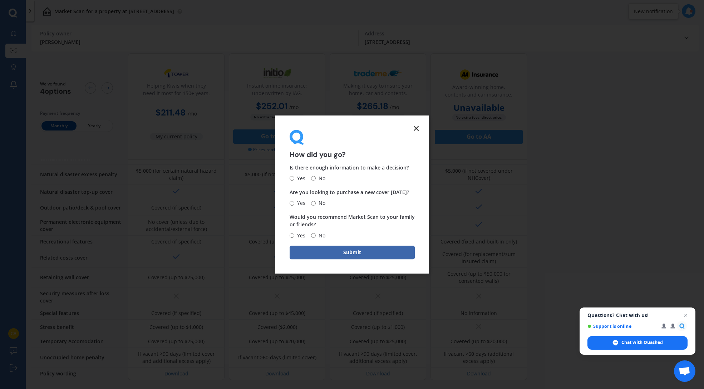
click at [292, 178] on input "Yes" at bounding box center [292, 178] width 5 height 5
radio input "true"
click at [313, 204] on input "No" at bounding box center [313, 203] width 5 height 5
radio input "true"
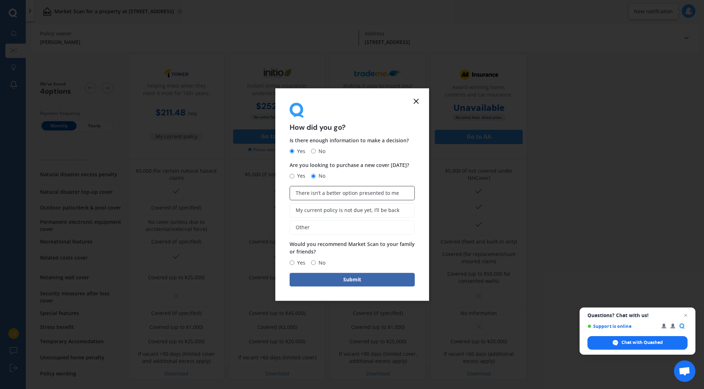
click at [339, 196] on span "There isn’t a better option presented to me" at bounding box center [347, 193] width 103 height 6
click at [0, 0] on input "There isn’t a better option presented to me" at bounding box center [0, 0] width 0 height 0
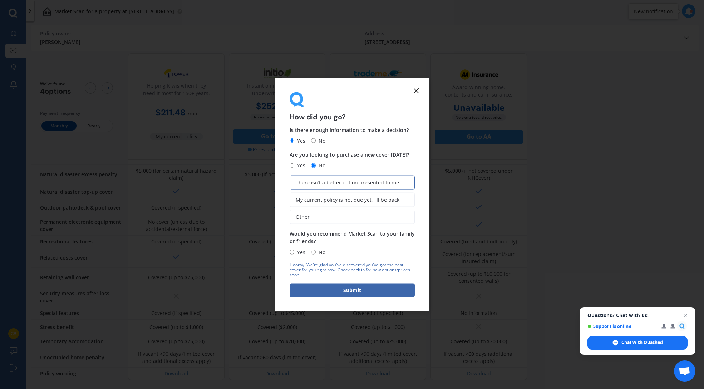
click at [290, 252] on input "Yes" at bounding box center [292, 252] width 5 height 5
radio input "true"
click at [335, 289] on button "Submit" at bounding box center [352, 290] width 125 height 14
